Goal: Task Accomplishment & Management: Manage account settings

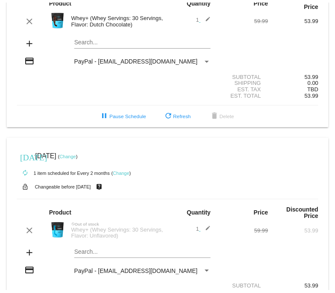
scroll to position [76, 0]
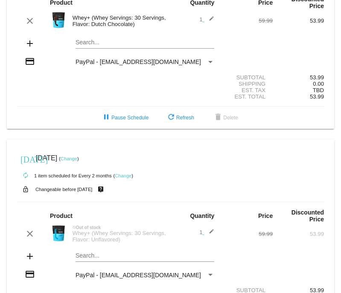
click at [122, 178] on link "Change" at bounding box center [123, 175] width 17 height 5
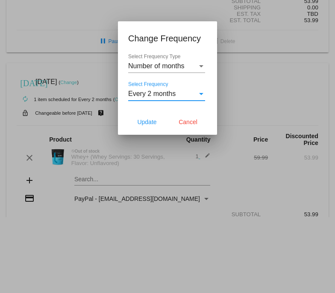
click at [202, 96] on div "Select Frequency" at bounding box center [201, 94] width 8 height 8
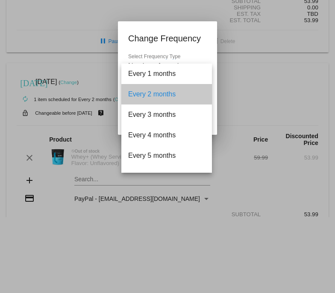
click at [175, 96] on span "Every 2 months" at bounding box center [166, 94] width 77 height 20
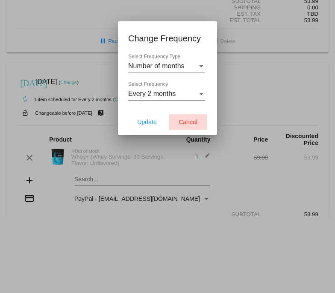
click at [181, 122] on span "Cancel" at bounding box center [187, 122] width 19 height 7
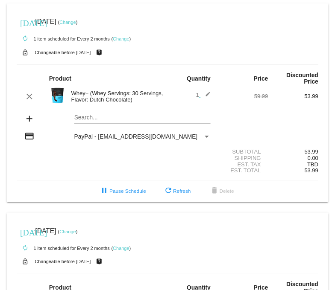
scroll to position [1, 0]
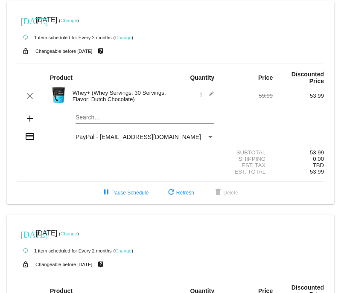
click at [77, 21] on link "Change" at bounding box center [69, 20] width 17 height 5
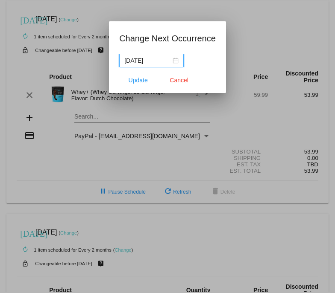
click at [150, 62] on input "[DATE]" at bounding box center [147, 60] width 47 height 9
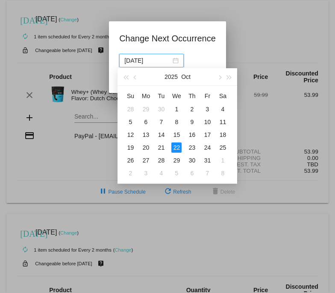
click at [249, 44] on div at bounding box center [167, 146] width 335 height 293
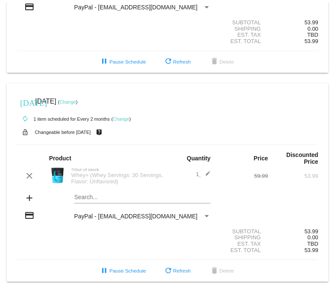
scroll to position [145, 0]
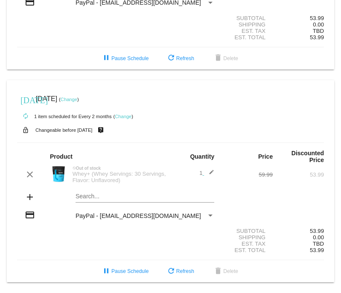
click at [77, 97] on link "Change" at bounding box center [69, 99] width 17 height 5
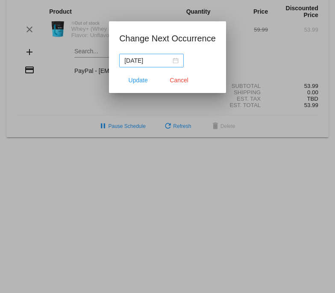
click at [178, 61] on div "[DATE]" at bounding box center [151, 60] width 54 height 9
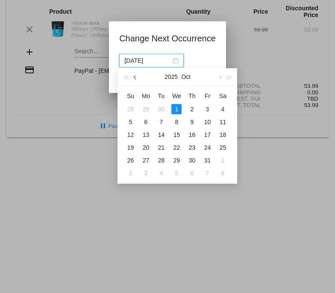
click at [134, 77] on span "button" at bounding box center [135, 78] width 4 height 4
click at [195, 122] on div "11" at bounding box center [191, 122] width 10 height 10
type input "[DATE]"
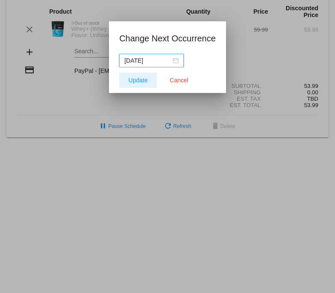
click at [134, 80] on span "Update" at bounding box center [137, 80] width 19 height 7
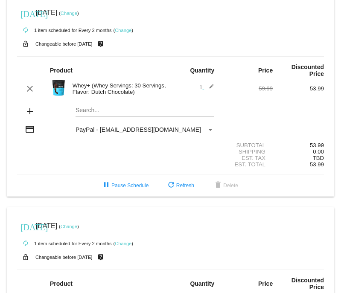
scroll to position [0, 0]
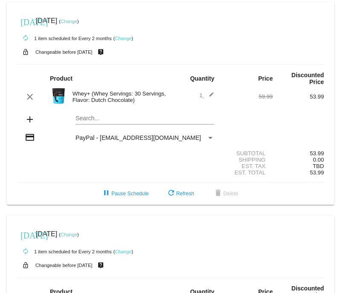
click at [122, 41] on link "Change" at bounding box center [123, 38] width 17 height 5
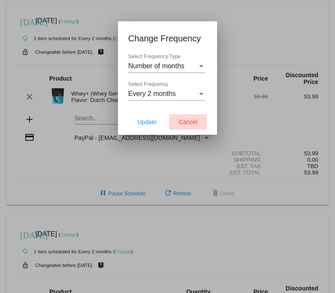
click at [184, 121] on span "Cancel" at bounding box center [187, 122] width 19 height 7
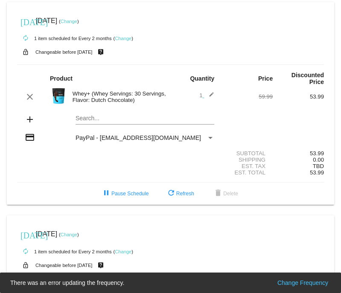
click at [77, 21] on link "Change" at bounding box center [69, 21] width 17 height 5
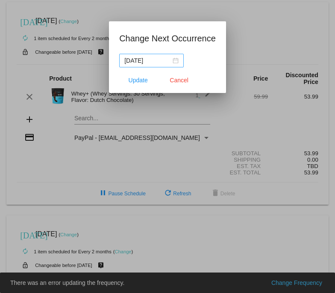
click at [176, 60] on div "[DATE]" at bounding box center [151, 60] width 54 height 9
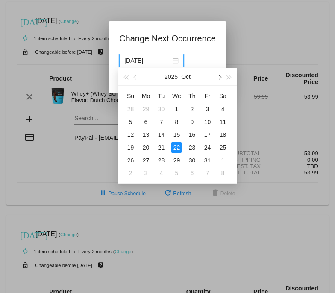
click at [221, 74] on button "button" at bounding box center [219, 76] width 9 height 17
click at [146, 149] on div "17" at bounding box center [145, 148] width 10 height 10
type input "[DATE]"
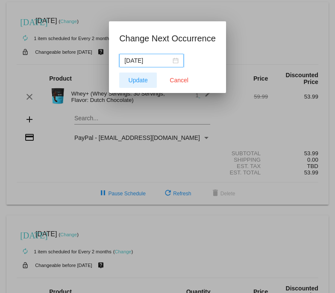
click at [139, 79] on span "Update" at bounding box center [137, 80] width 19 height 7
